Goal: Find specific page/section

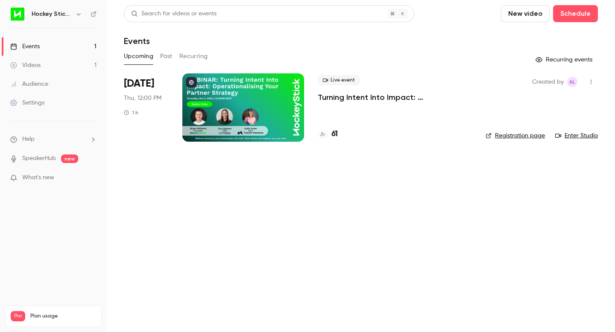
click at [334, 133] on h4 "61" at bounding box center [334, 135] width 6 height 12
